Goal: Information Seeking & Learning: Learn about a topic

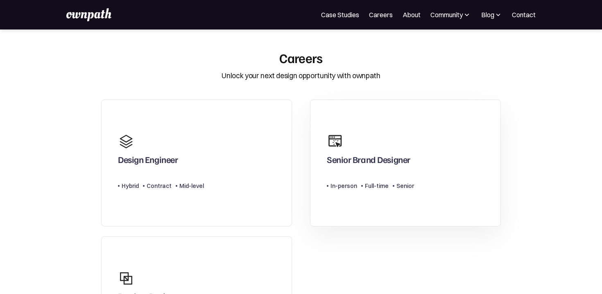
click at [416, 181] on link "Senior Brand Designer Type Level In-person Full-time Senior" at bounding box center [405, 163] width 191 height 127
click at [167, 194] on div "Design Engineer Type Level Hybrid Contract Mid-level" at bounding box center [161, 163] width 86 height 68
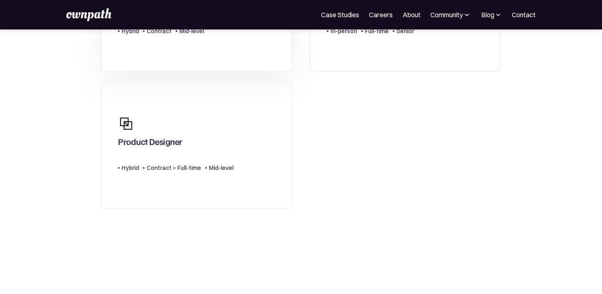
scroll to position [158, 0]
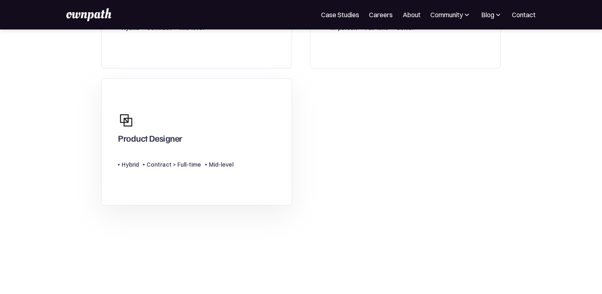
click at [177, 130] on div "Product Designer" at bounding box center [176, 127] width 116 height 39
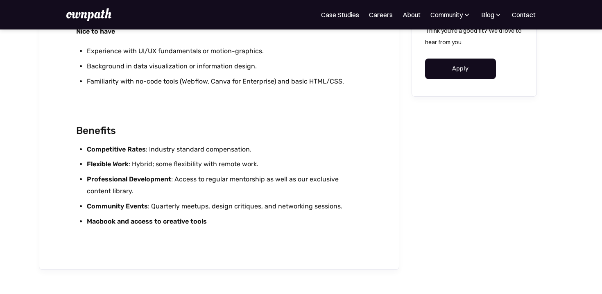
scroll to position [1545, 0]
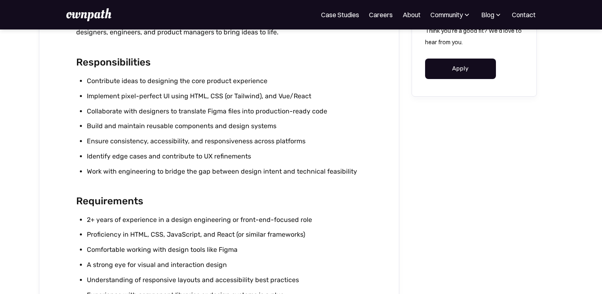
scroll to position [453, 0]
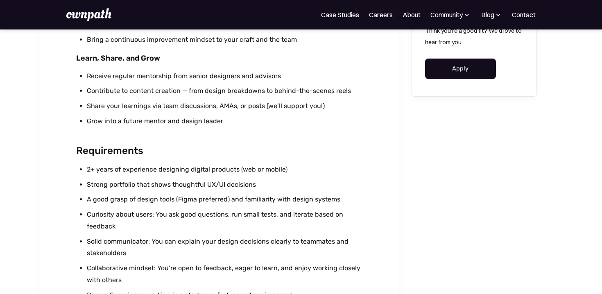
scroll to position [679, 0]
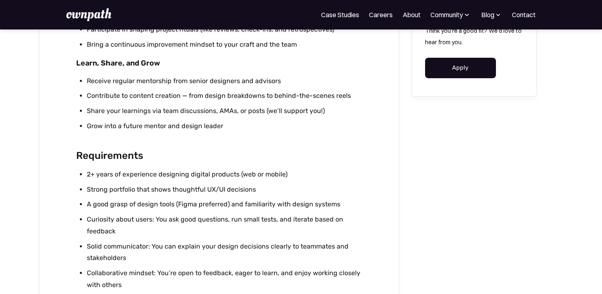
click at [467, 66] on link "Apply" at bounding box center [460, 68] width 71 height 20
click at [90, 20] on img at bounding box center [88, 14] width 45 height 13
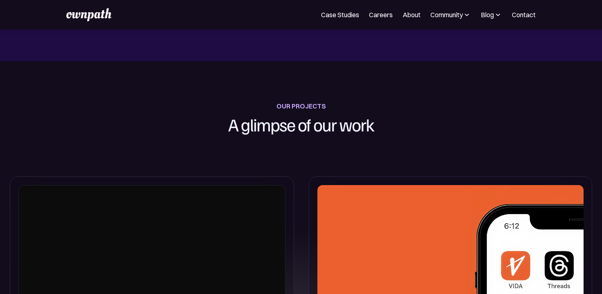
scroll to position [533, 0]
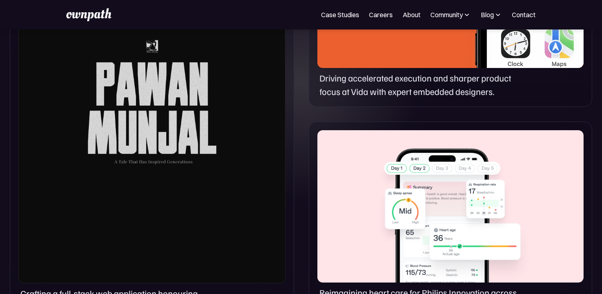
click at [189, 186] on div at bounding box center [151, 100] width 267 height 368
click at [172, 180] on div at bounding box center [151, 100] width 267 height 368
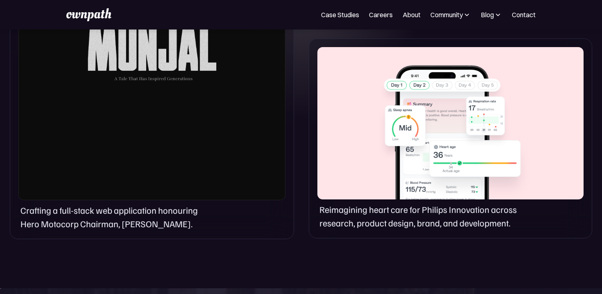
scroll to position [618, 0]
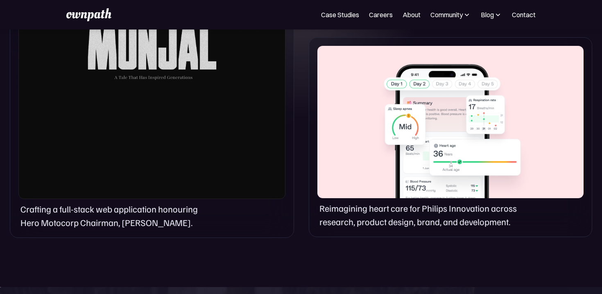
click at [166, 91] on div at bounding box center [151, 15] width 267 height 368
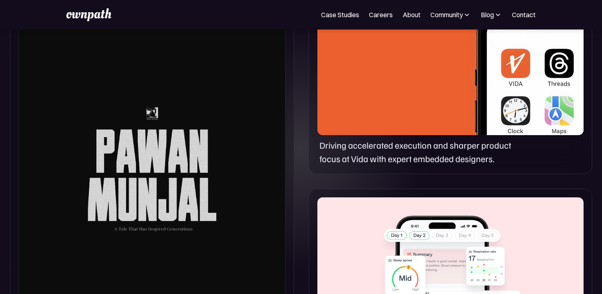
scroll to position [0, 0]
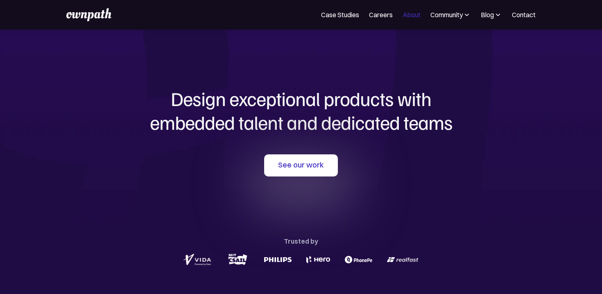
click at [409, 14] on link "About" at bounding box center [412, 15] width 18 height 10
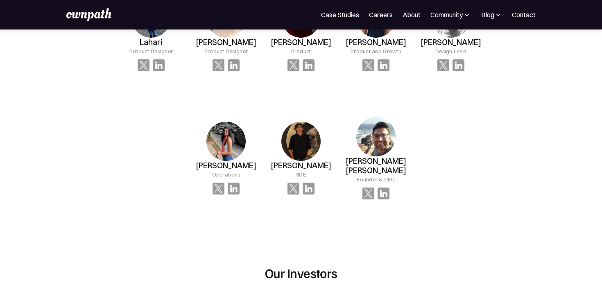
scroll to position [546, 0]
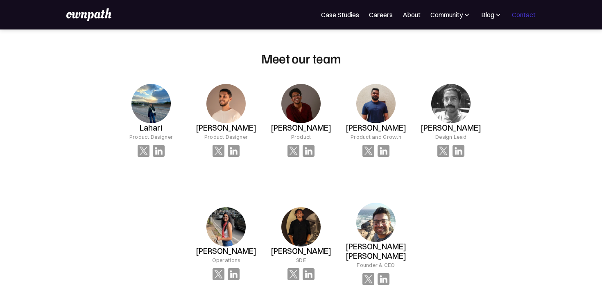
click at [522, 14] on link "Contact" at bounding box center [524, 15] width 24 height 10
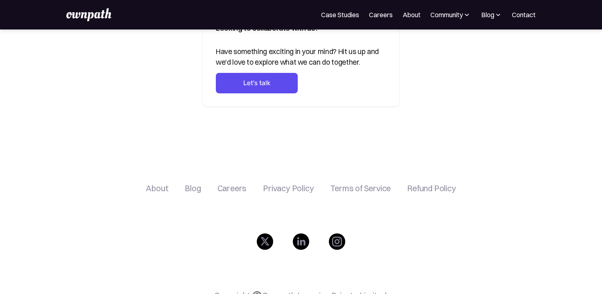
scroll to position [371, 0]
